Goal: Information Seeking & Learning: Learn about a topic

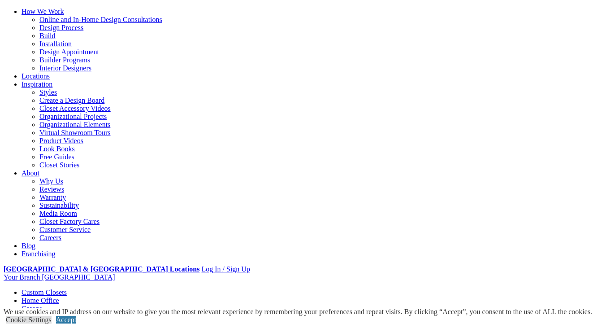
scroll to position [83, 0]
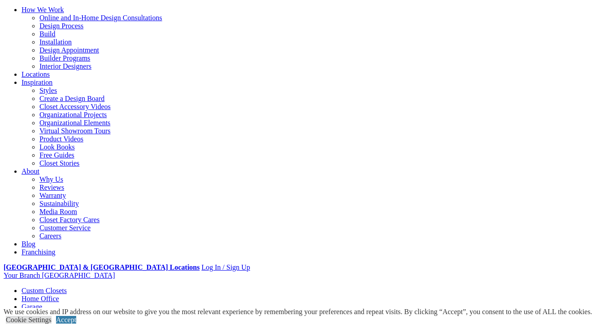
click at [42, 302] on link "Garage" at bounding box center [32, 306] width 21 height 8
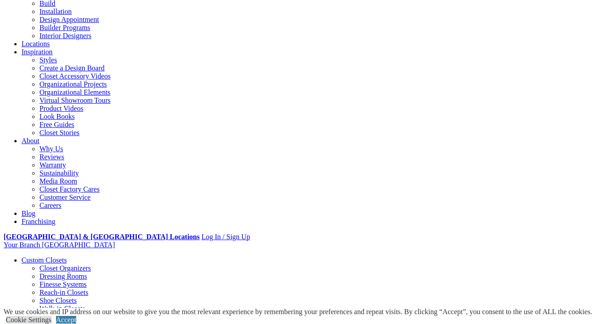
scroll to position [116, 0]
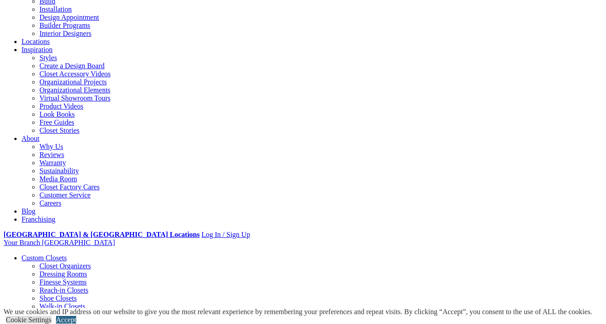
click at [76, 315] on link "Accept" at bounding box center [66, 319] width 20 height 8
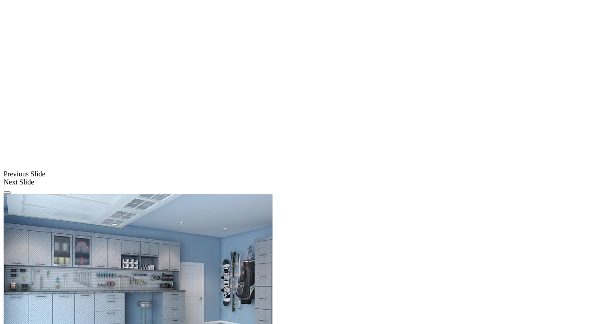
scroll to position [647, 0]
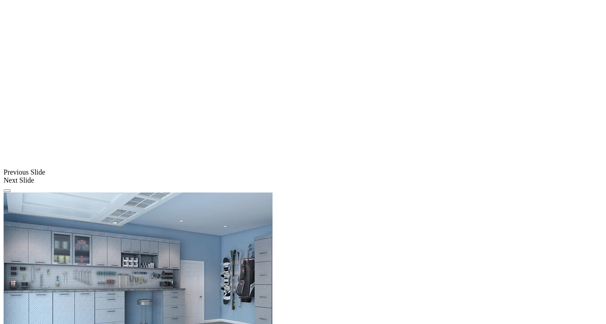
drag, startPoint x: 498, startPoint y: 152, endPoint x: 453, endPoint y: 164, distance: 46.4
